Goal: Task Accomplishment & Management: Manage account settings

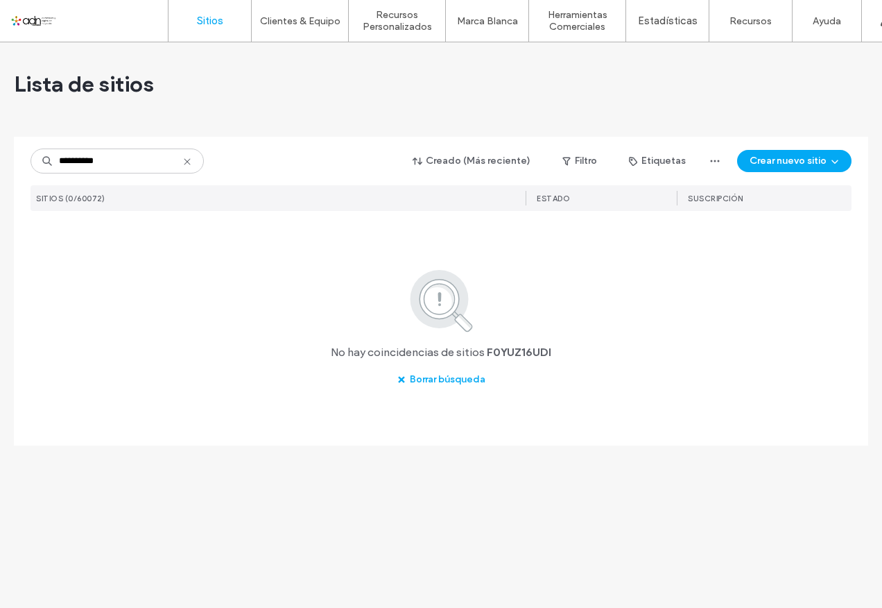
drag, startPoint x: 131, startPoint y: 155, endPoint x: 11, endPoint y: 155, distance: 120.0
click at [11, 155] on div "**********" at bounding box center [441, 324] width 882 height 565
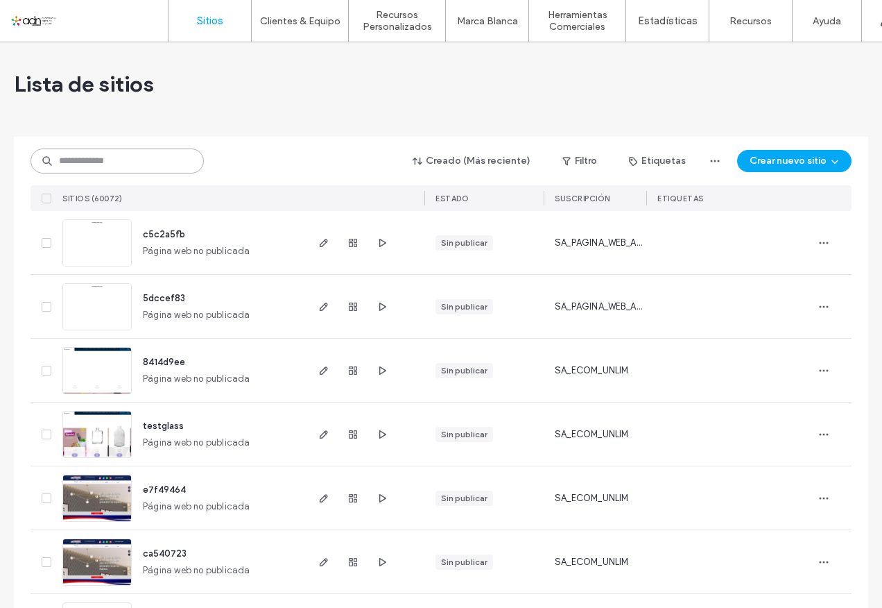
paste input "**********"
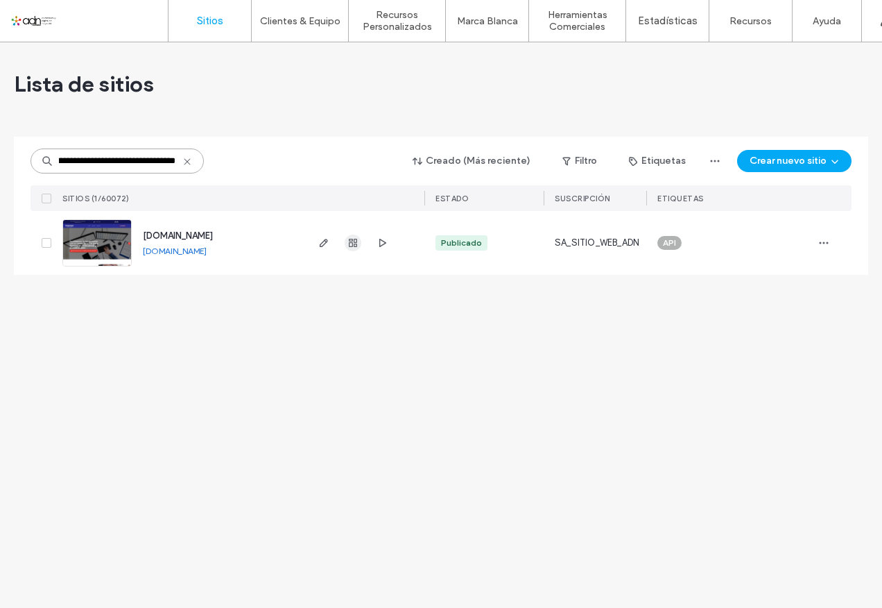
type input "**********"
click at [186, 164] on icon at bounding box center [187, 161] width 11 height 11
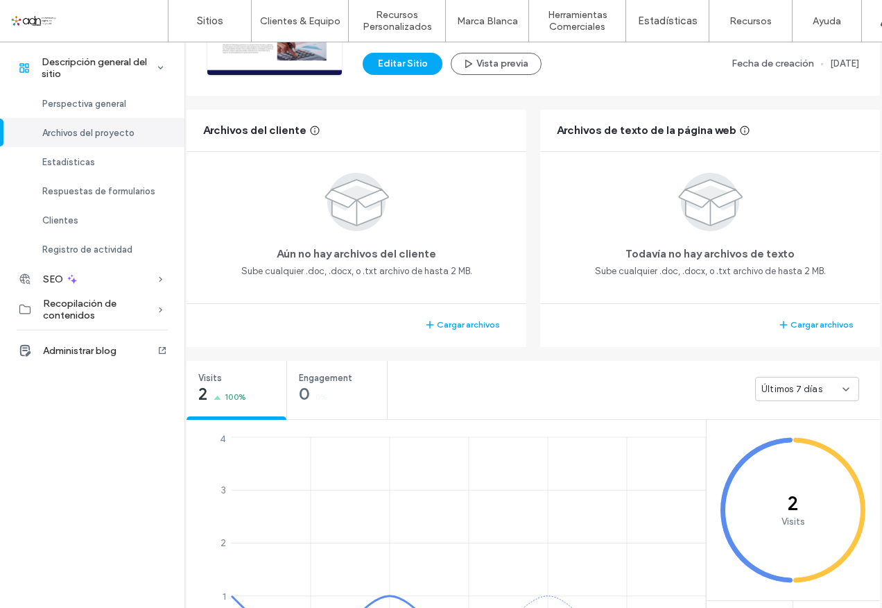
scroll to position [277, 0]
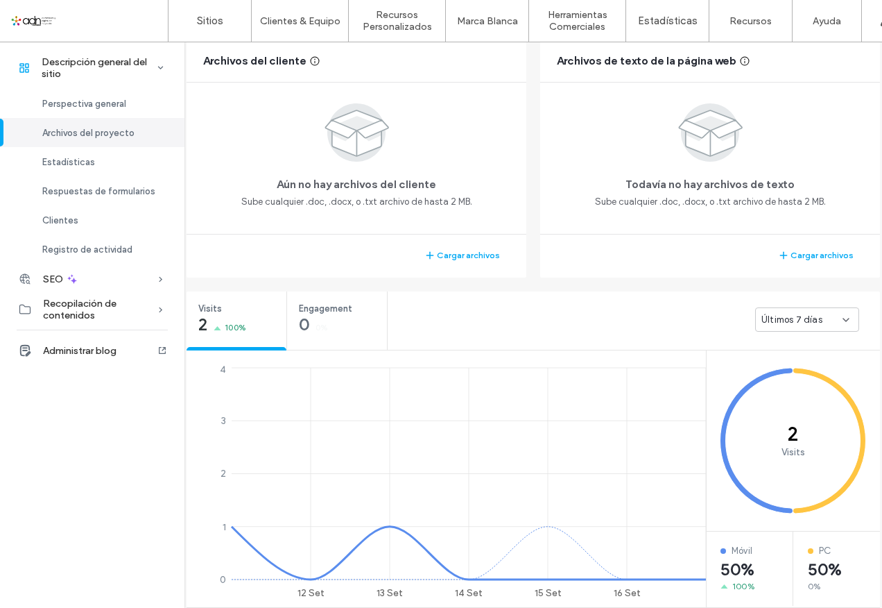
click at [775, 321] on span "Últimos 7 días" at bounding box center [792, 320] width 61 height 14
click at [795, 395] on span "Últimos 30 días" at bounding box center [793, 393] width 67 height 14
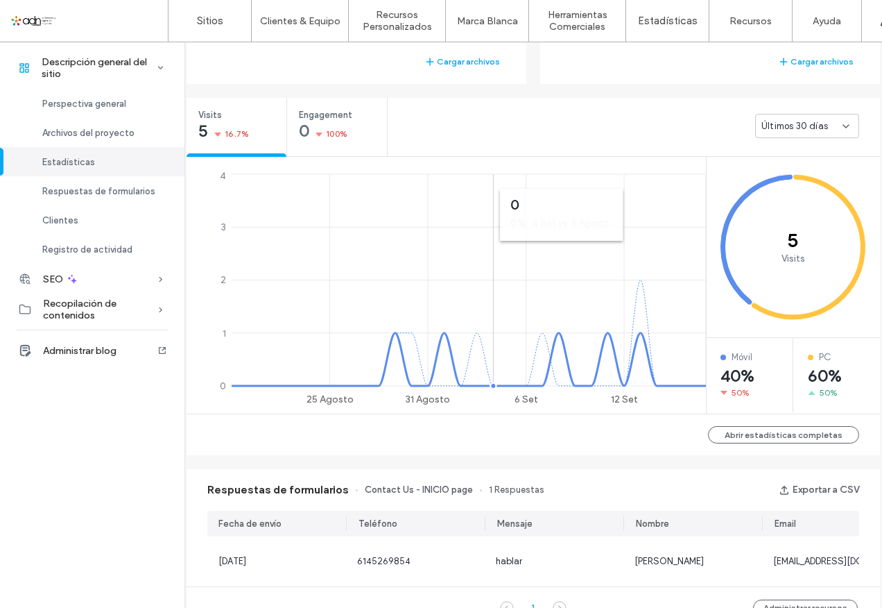
scroll to position [486, 0]
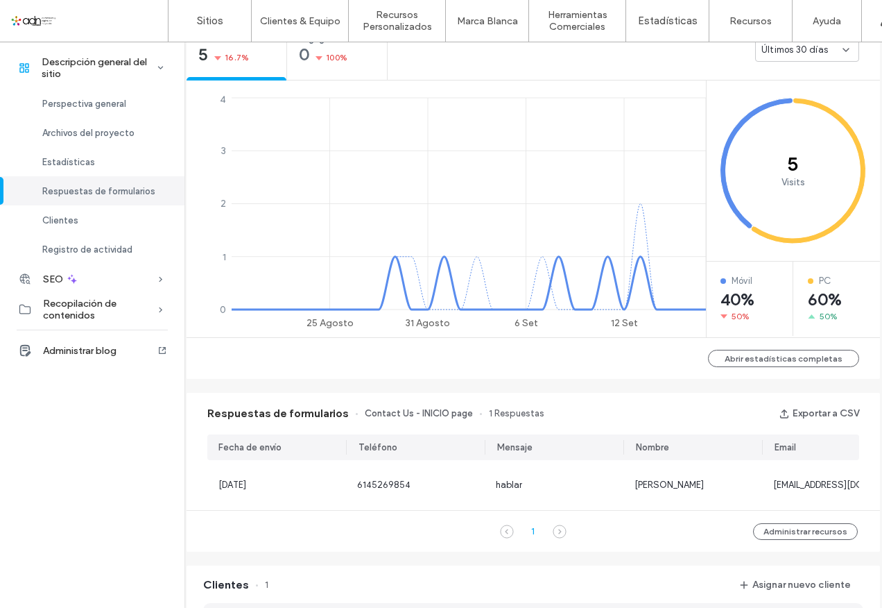
scroll to position [694, 0]
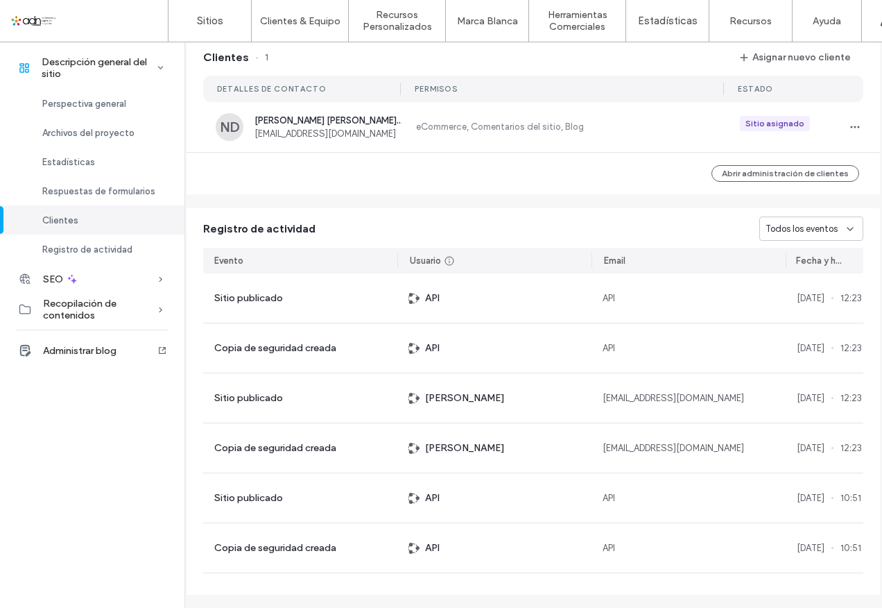
scroll to position [1110, 0]
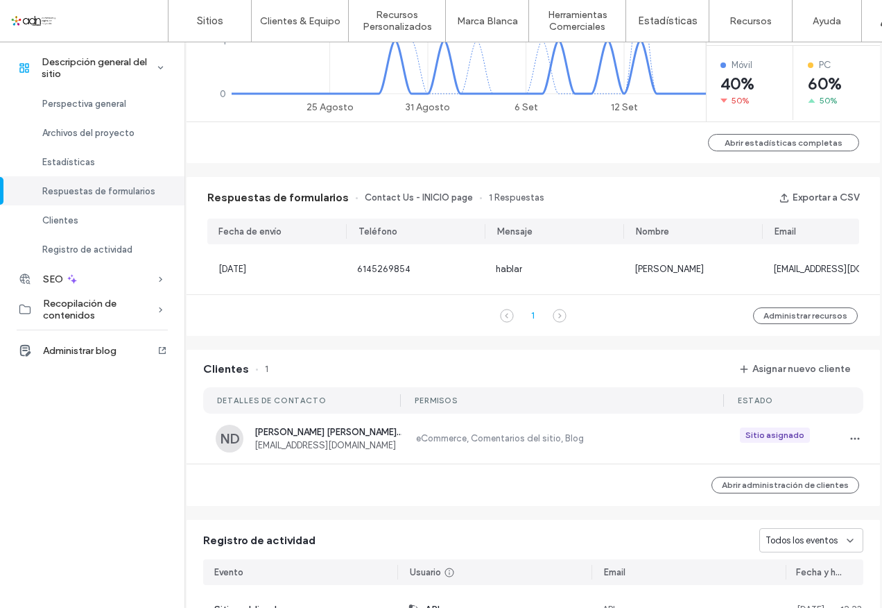
scroll to position [555, 0]
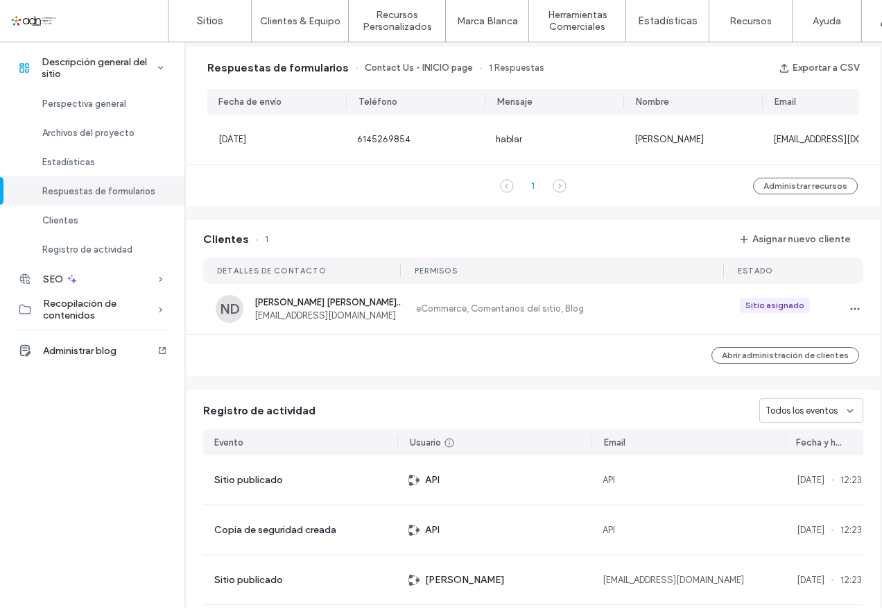
scroll to position [1041, 0]
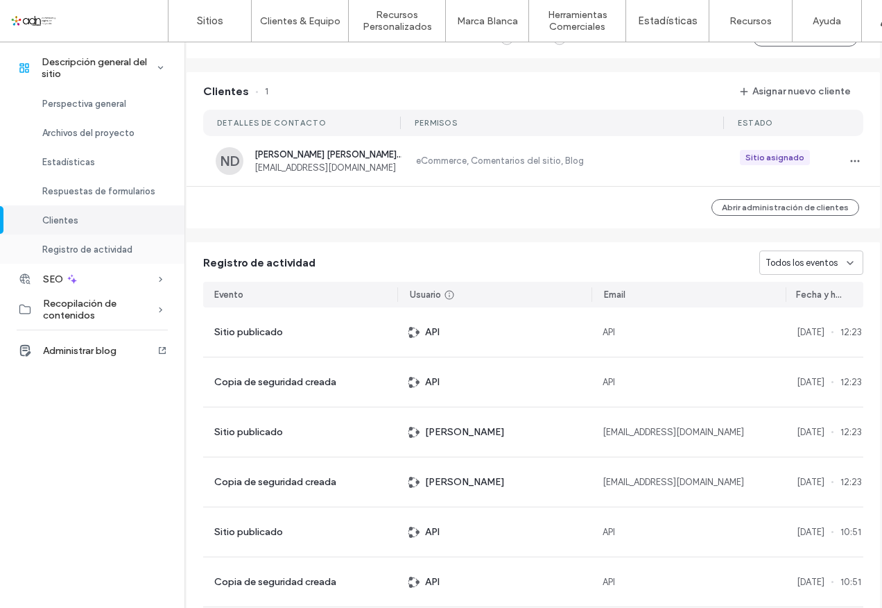
click at [28, 243] on div "Registro de actividad" at bounding box center [92, 248] width 185 height 29
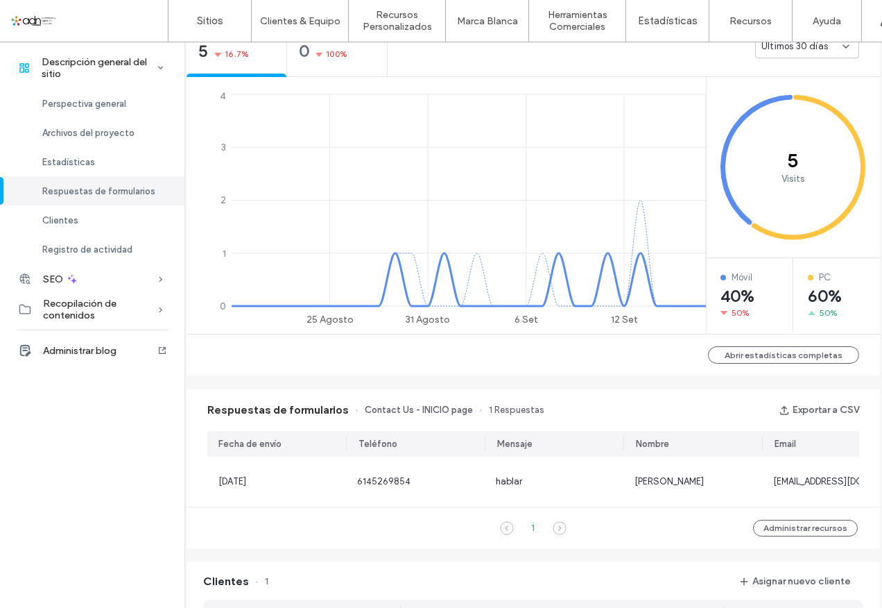
scroll to position [432, 0]
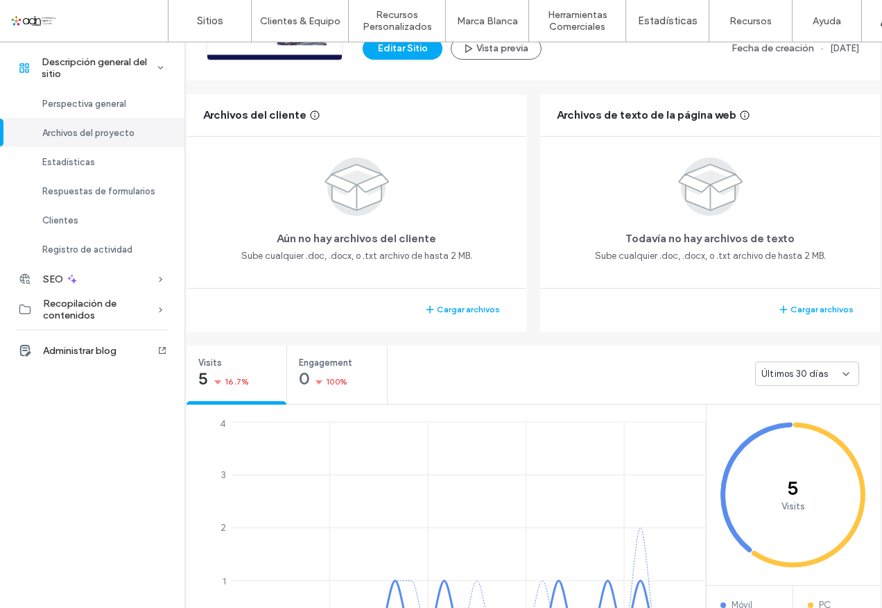
scroll to position [85, 0]
